Goal: Navigation & Orientation: Find specific page/section

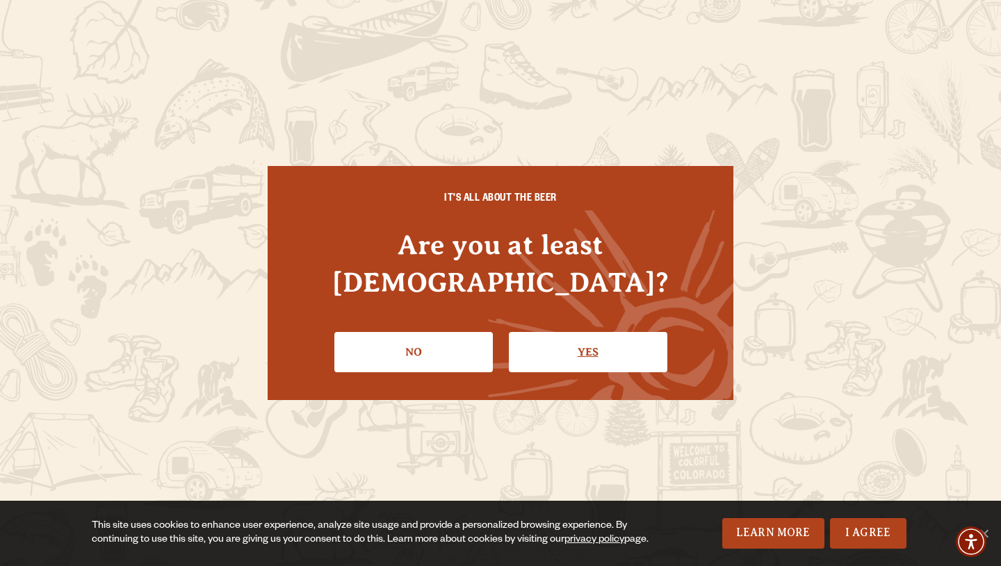
click at [592, 332] on link "Yes" at bounding box center [588, 352] width 158 height 40
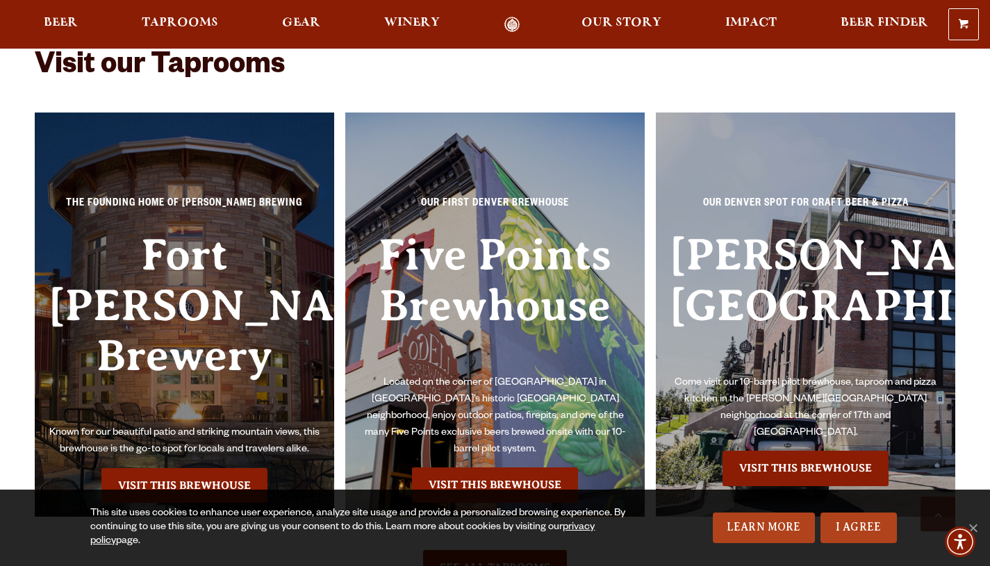
scroll to position [8832, 0]
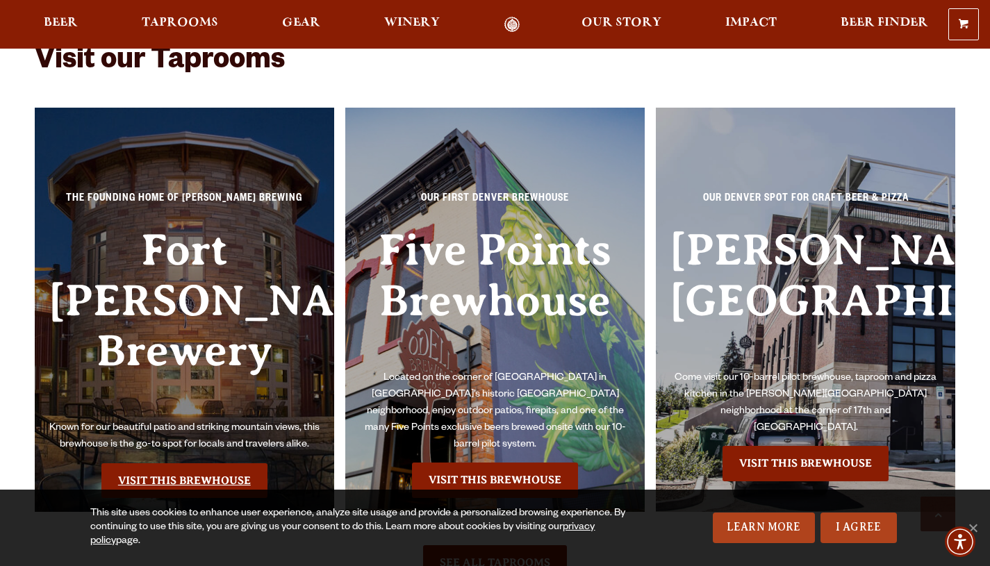
click at [194, 464] on link "Visit this Brewhouse" at bounding box center [184, 481] width 166 height 35
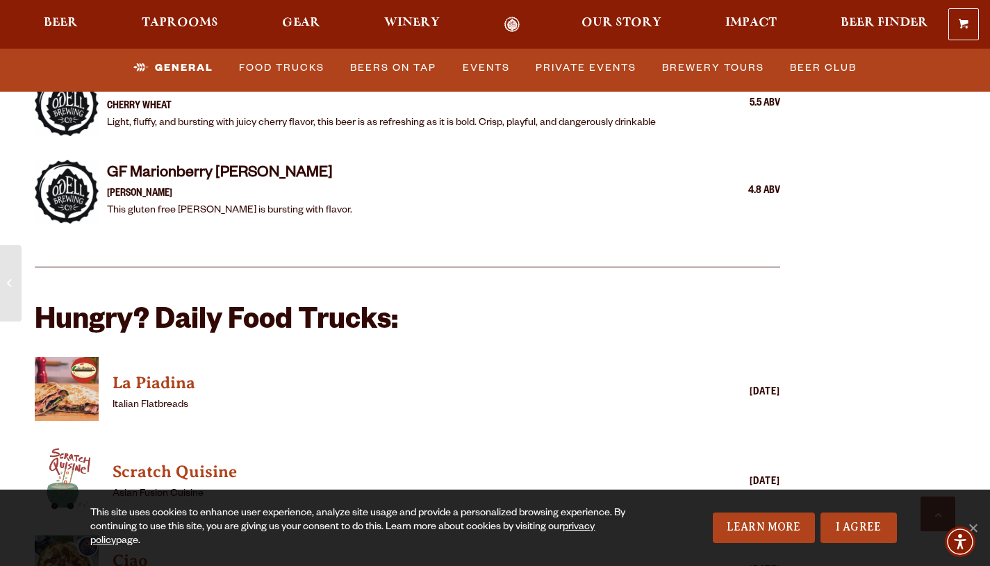
scroll to position [3116, 0]
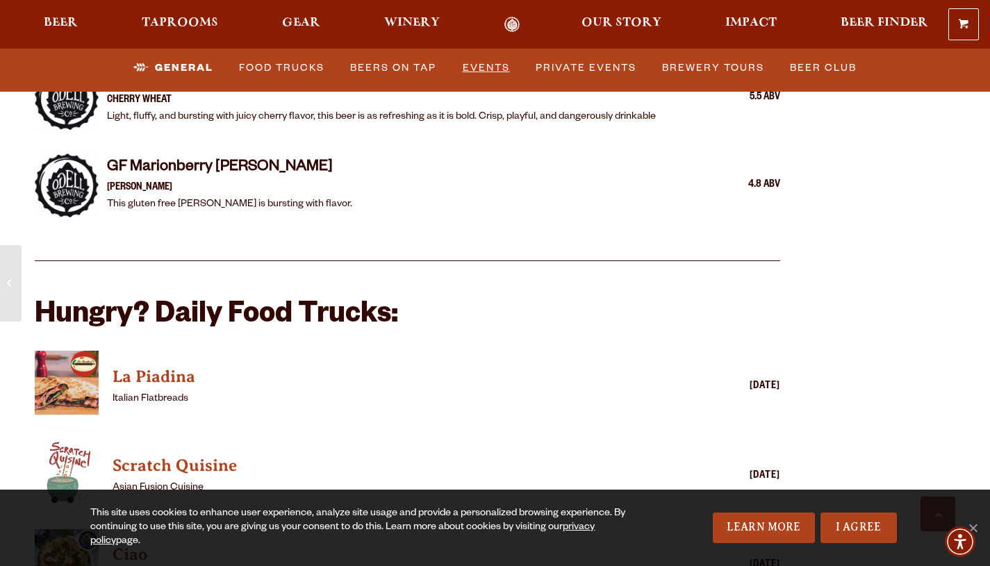
click at [491, 64] on link "Events" at bounding box center [486, 68] width 58 height 32
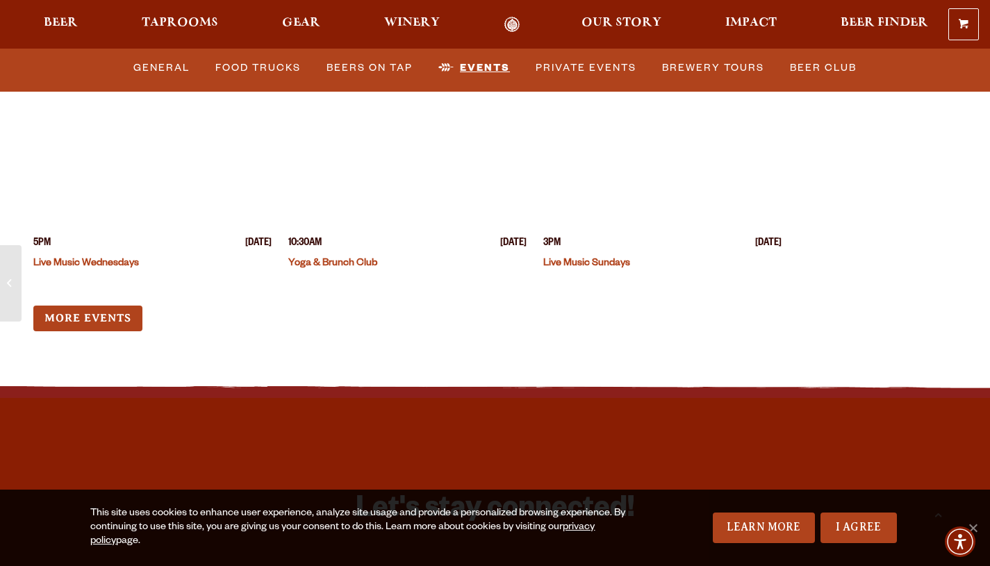
scroll to position [5455, 0]
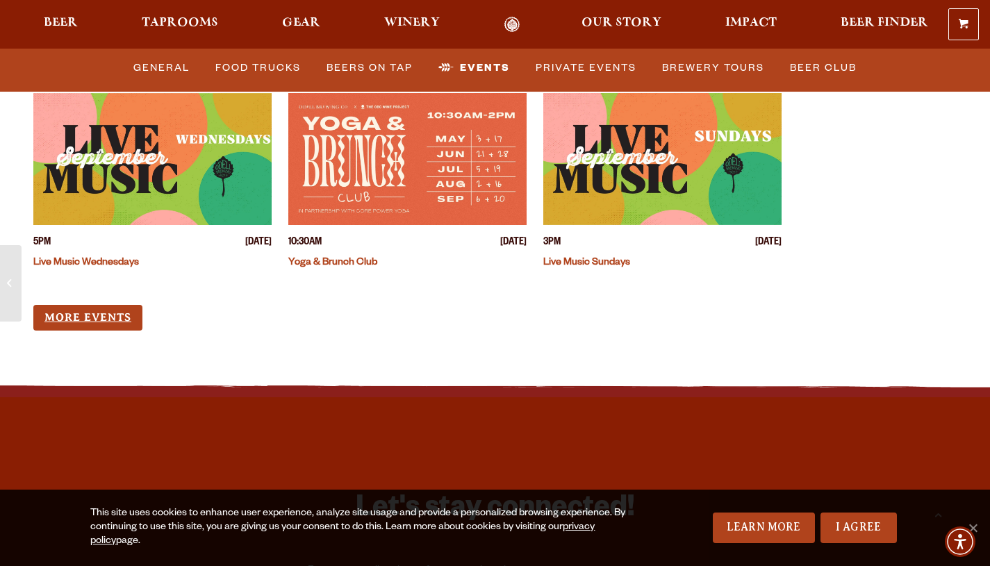
click at [93, 305] on link "More Events" at bounding box center [87, 318] width 109 height 26
